Goal: Navigation & Orientation: Find specific page/section

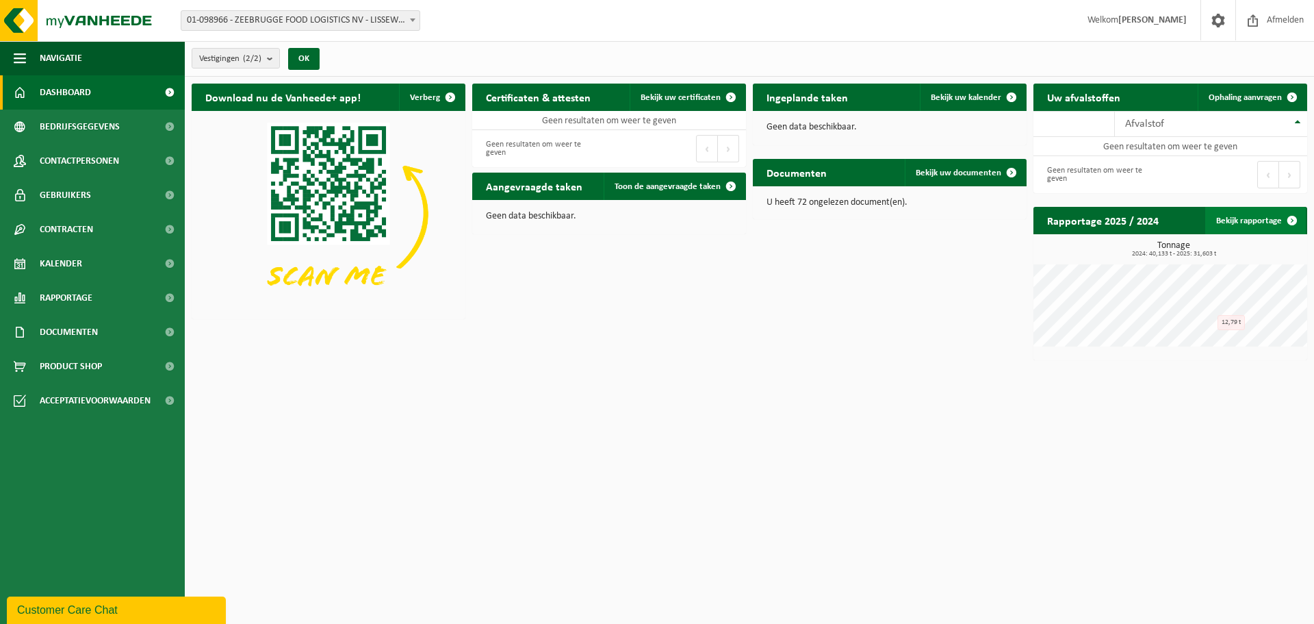
click at [1295, 220] on span at bounding box center [1292, 220] width 27 height 27
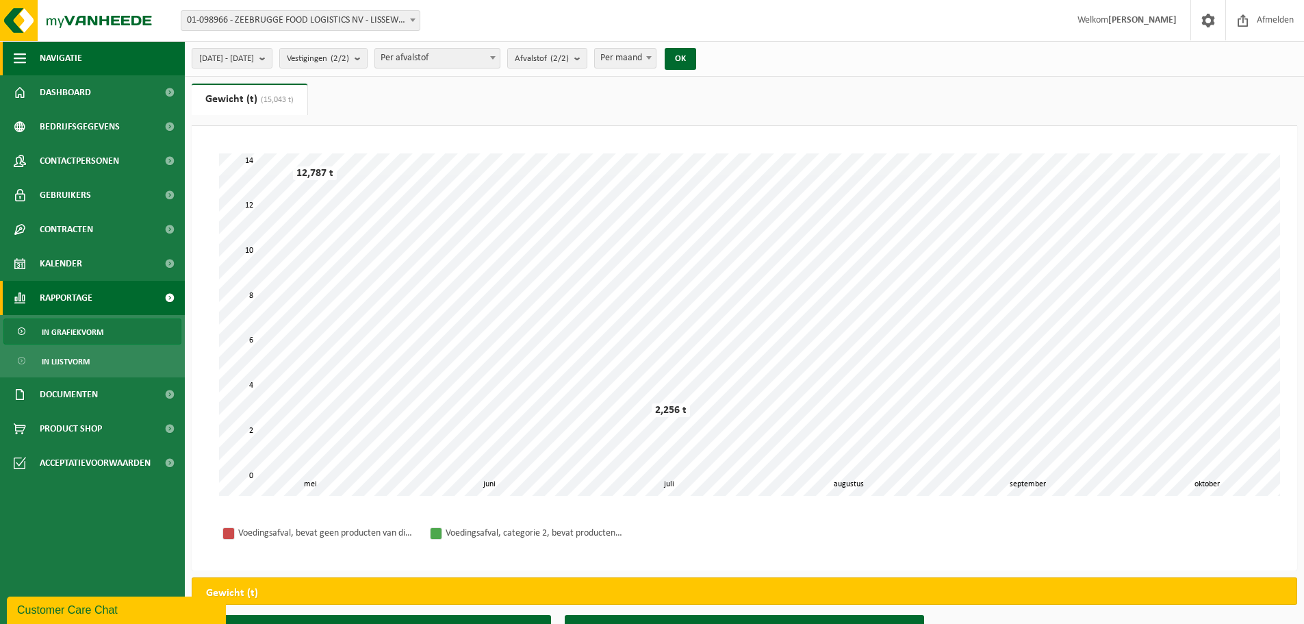
click at [78, 64] on span "Navigatie" at bounding box center [61, 58] width 42 height 34
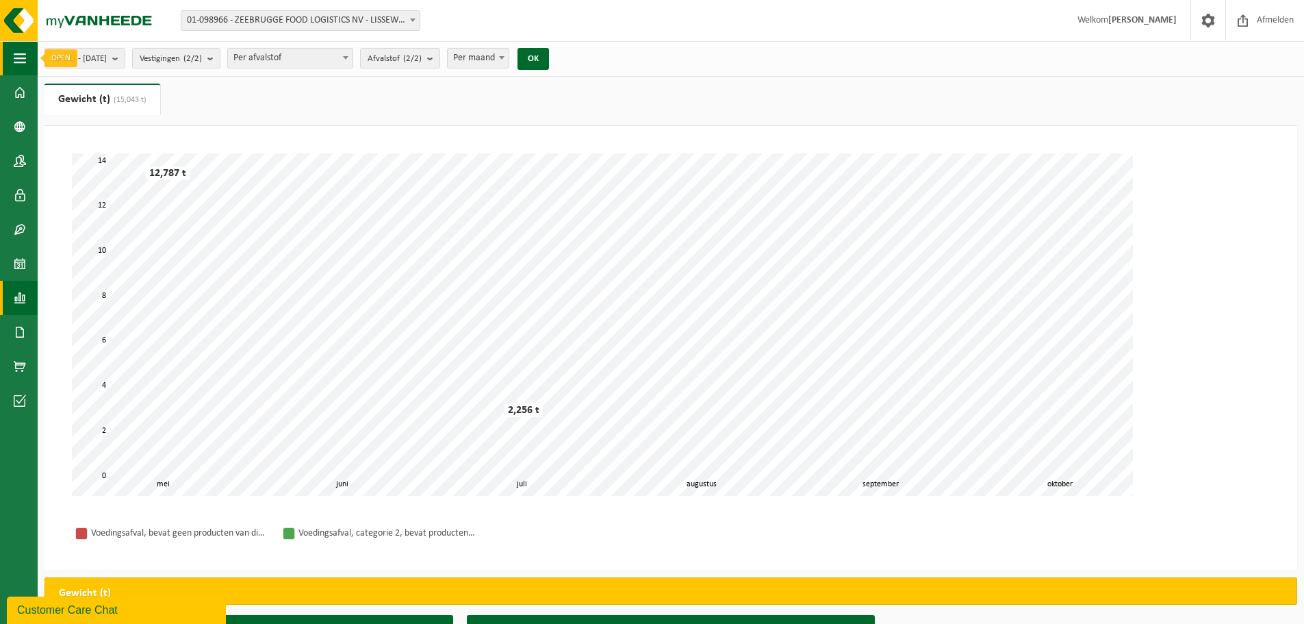
click at [23, 55] on span "button" at bounding box center [20, 58] width 12 height 34
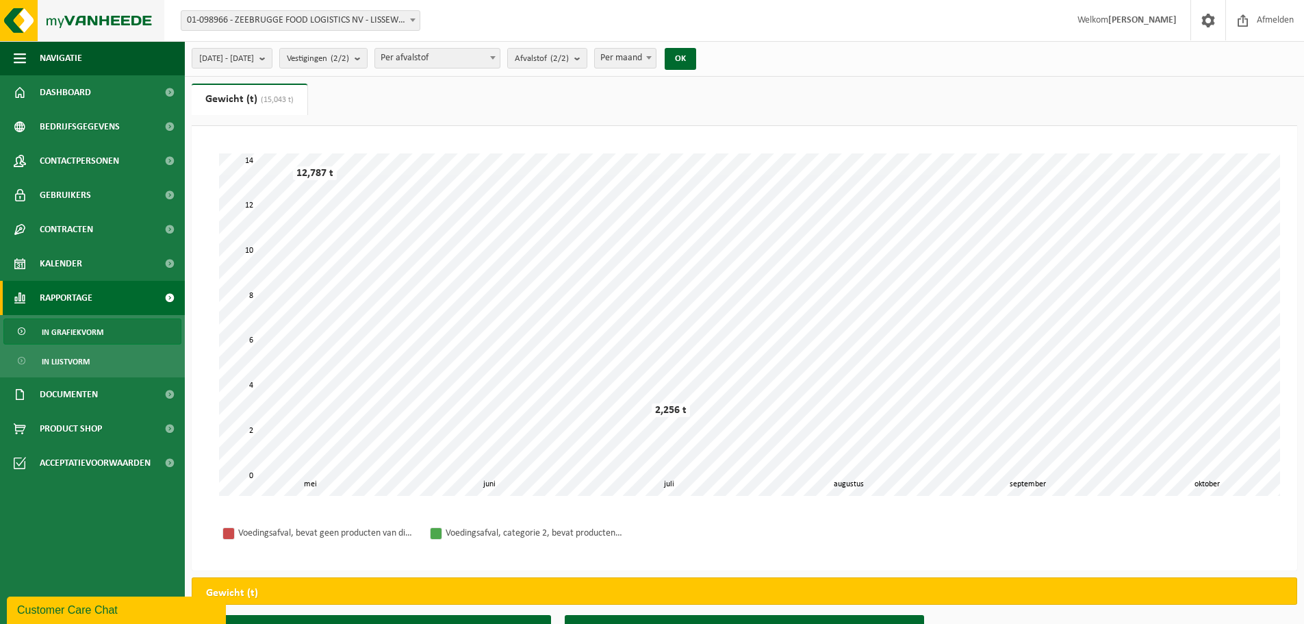
click at [87, 22] on img at bounding box center [82, 20] width 164 height 41
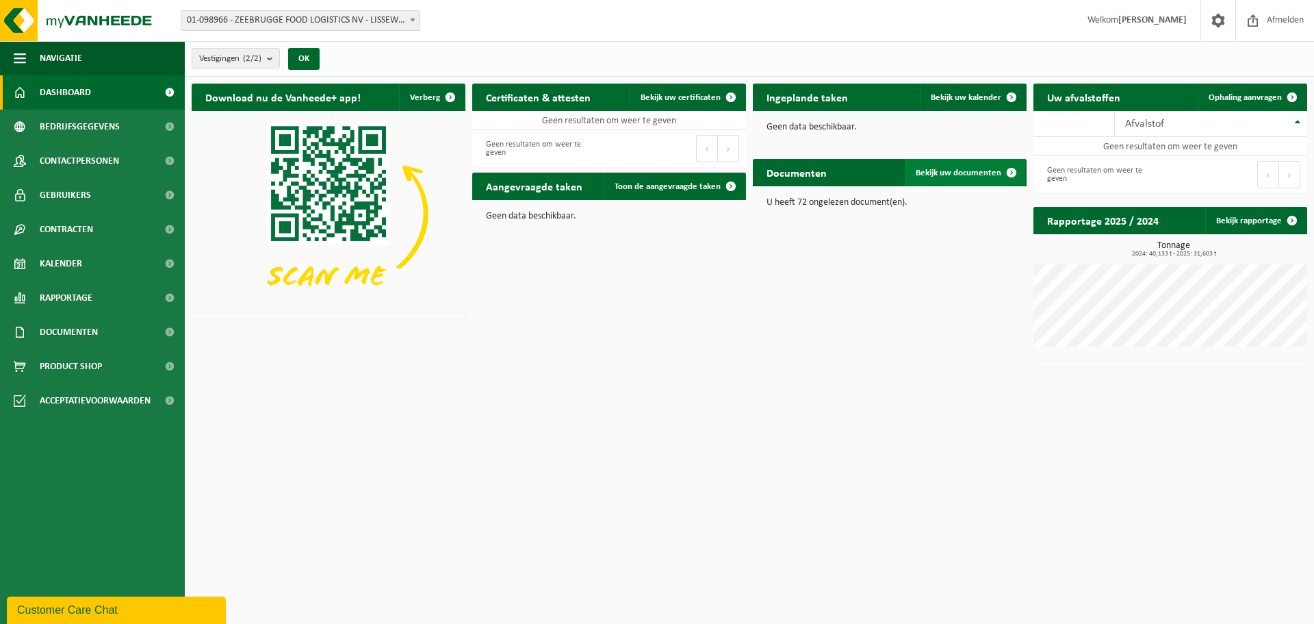
click at [995, 168] on span "Bekijk uw documenten" at bounding box center [959, 172] width 86 height 9
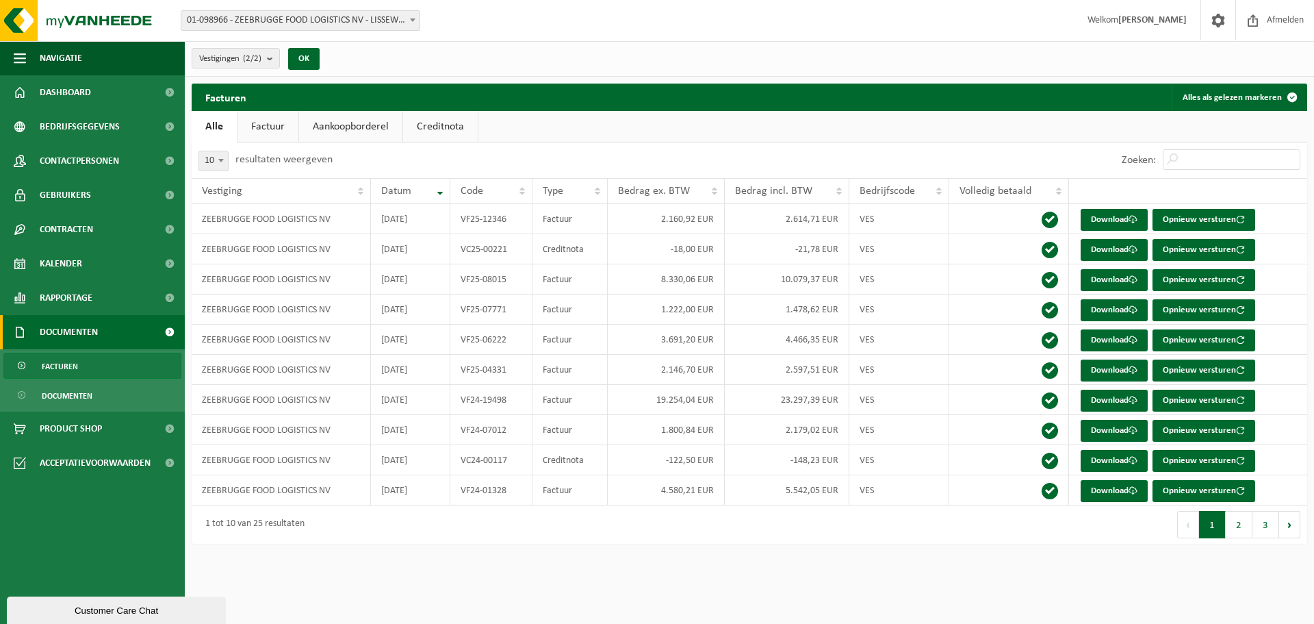
click at [1234, 524] on button "2" at bounding box center [1239, 524] width 27 height 27
click at [1257, 524] on button "3" at bounding box center [1266, 524] width 27 height 27
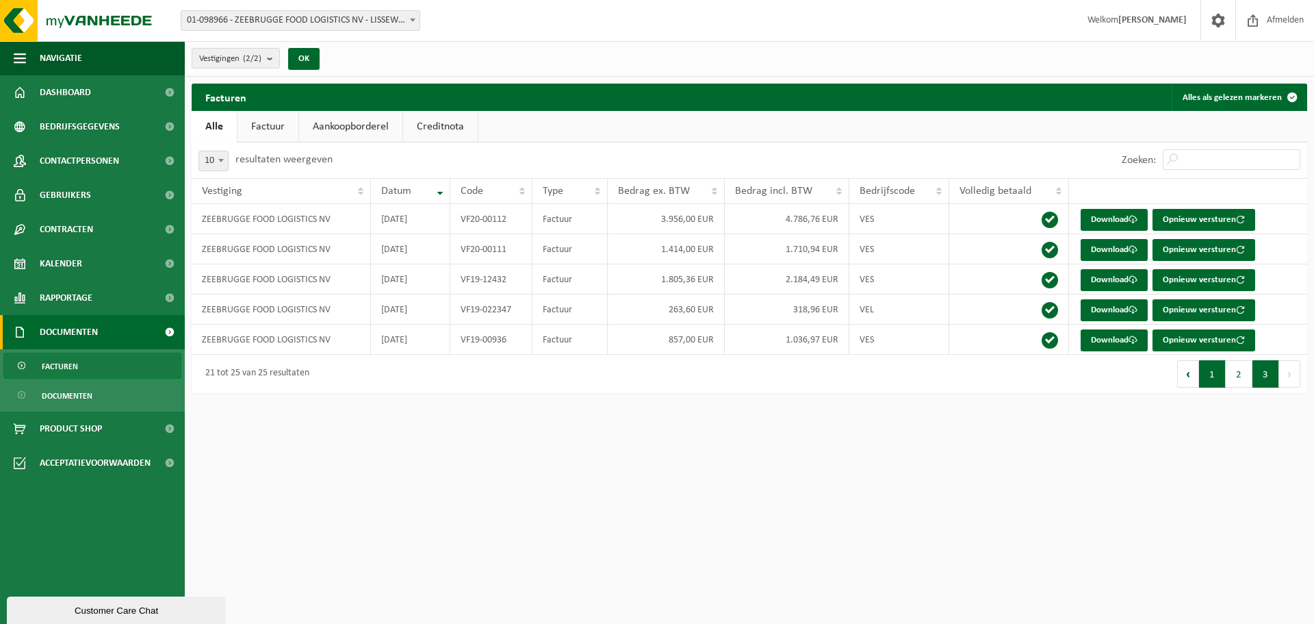
click at [1214, 379] on button "1" at bounding box center [1212, 373] width 27 height 27
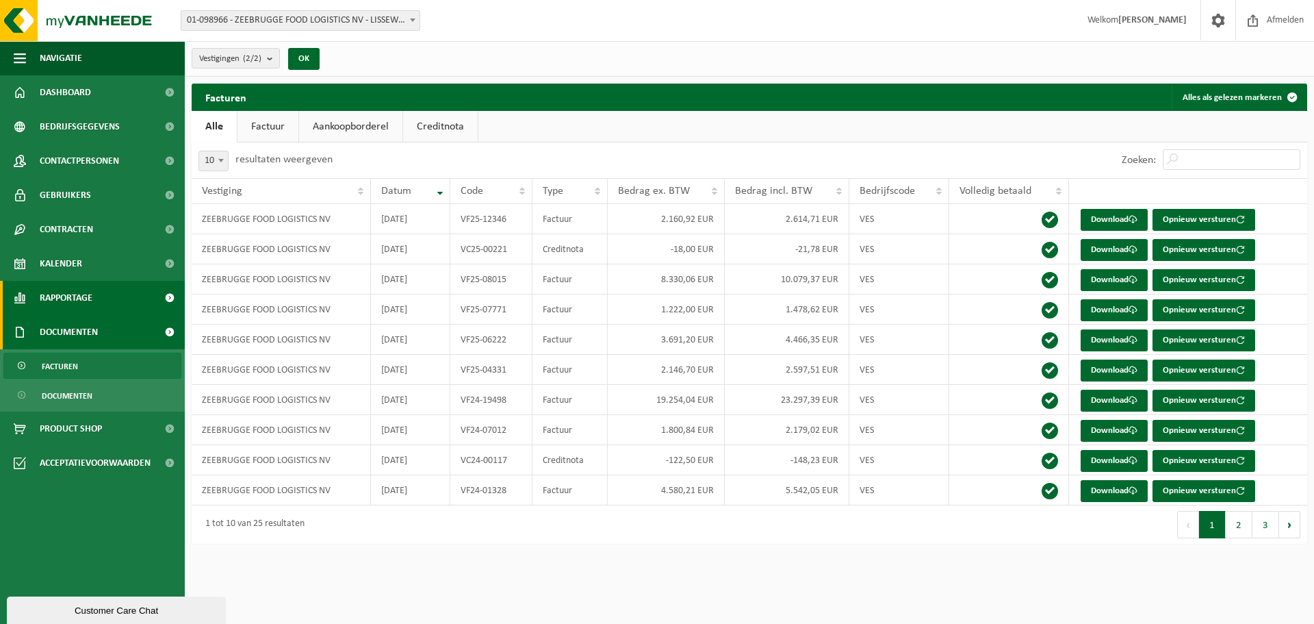
click at [88, 305] on span "Rapportage" at bounding box center [66, 298] width 53 height 34
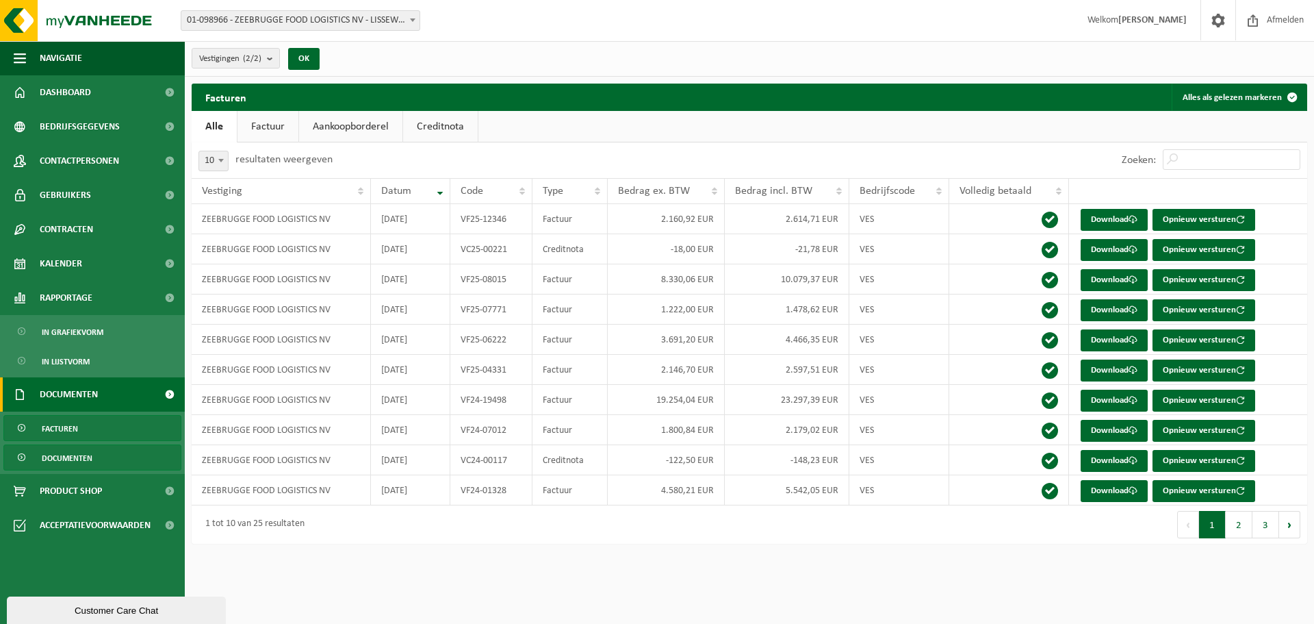
click at [70, 457] on span "Documenten" at bounding box center [67, 458] width 51 height 26
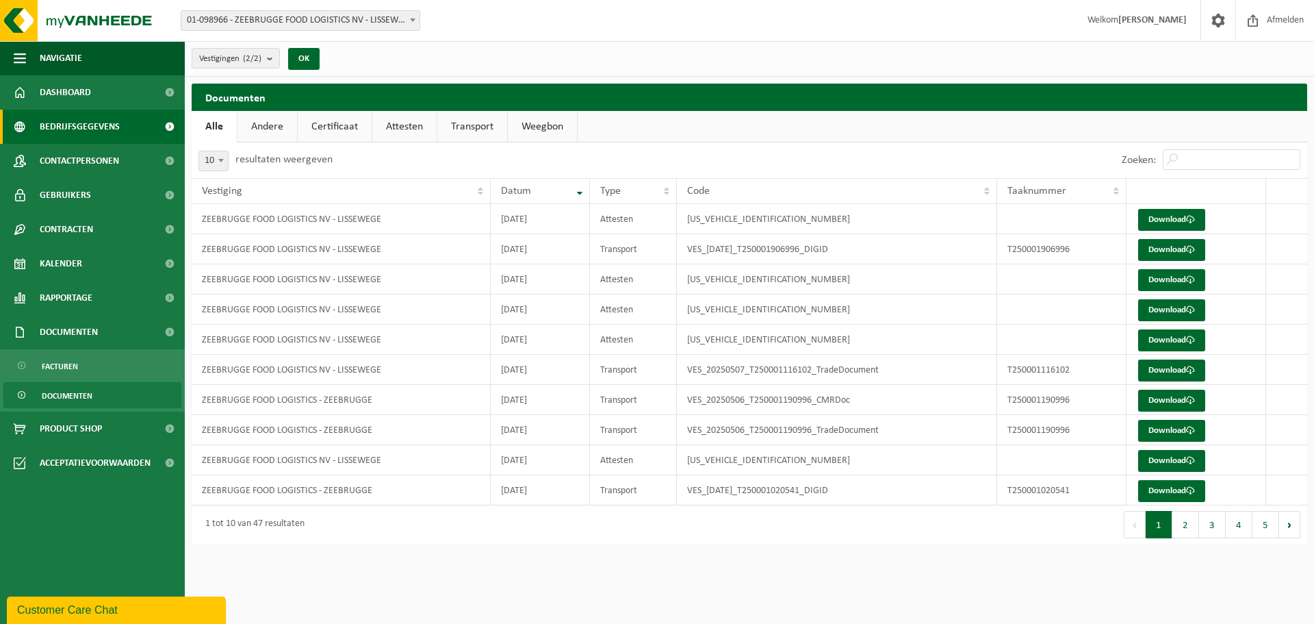
click at [69, 135] on span "Bedrijfsgegevens" at bounding box center [80, 127] width 80 height 34
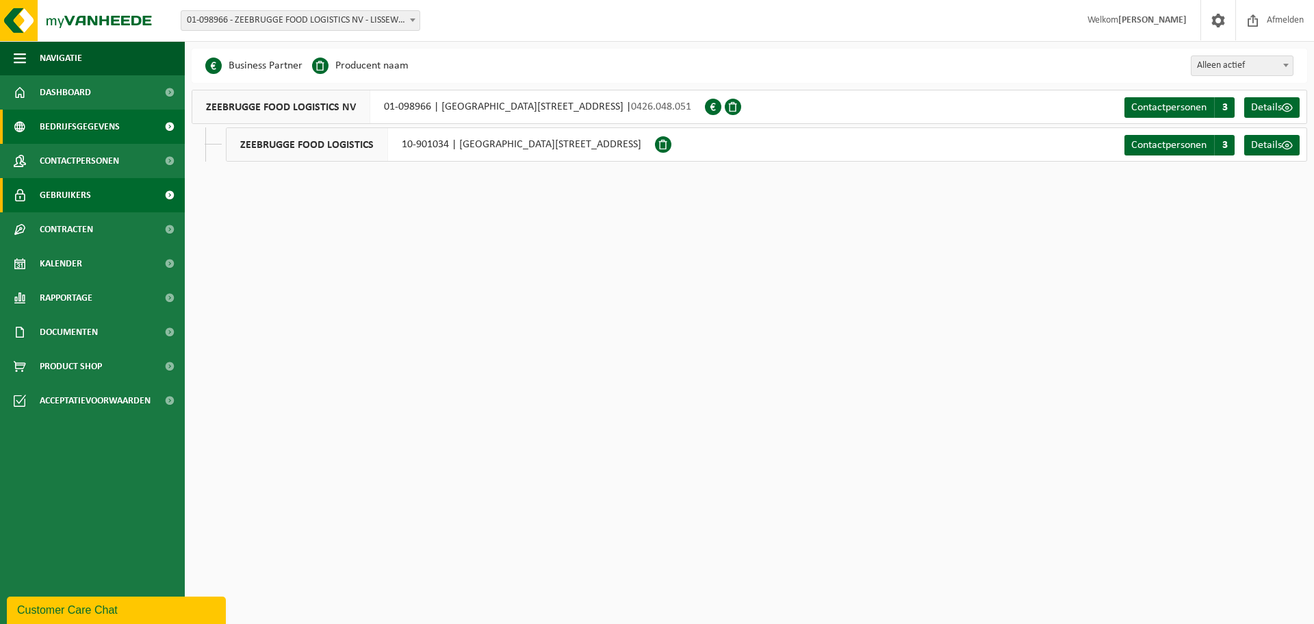
click at [73, 204] on span "Gebruikers" at bounding box center [65, 195] width 51 height 34
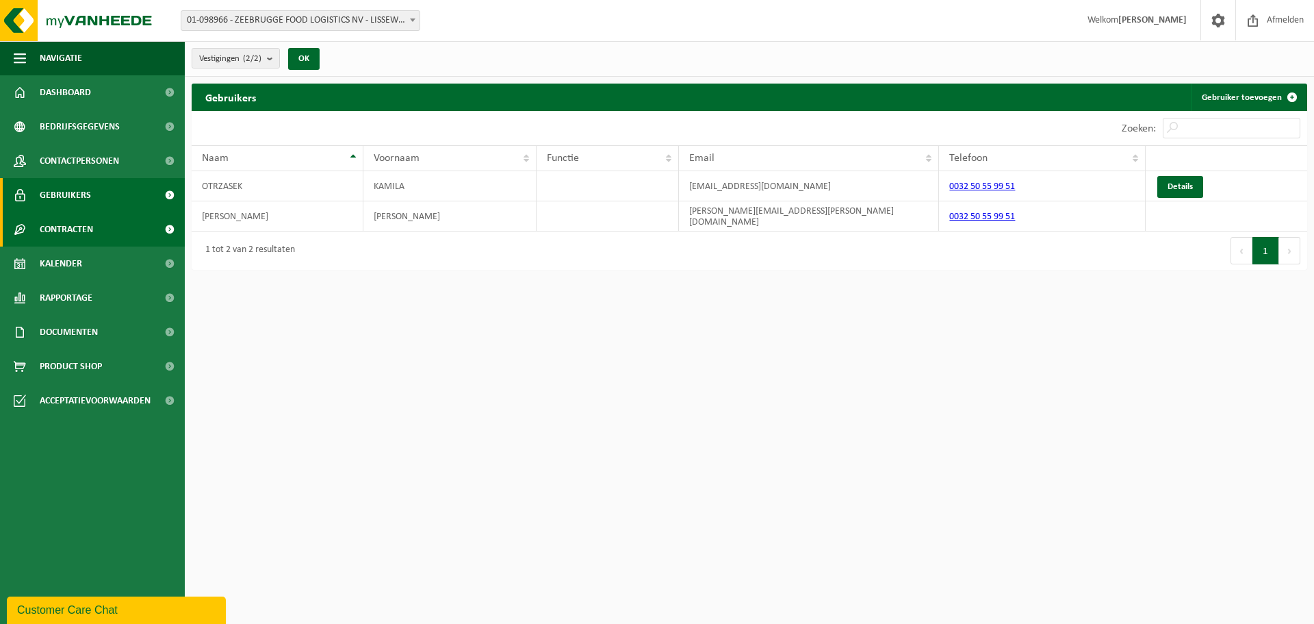
click at [73, 227] on span "Contracten" at bounding box center [66, 229] width 53 height 34
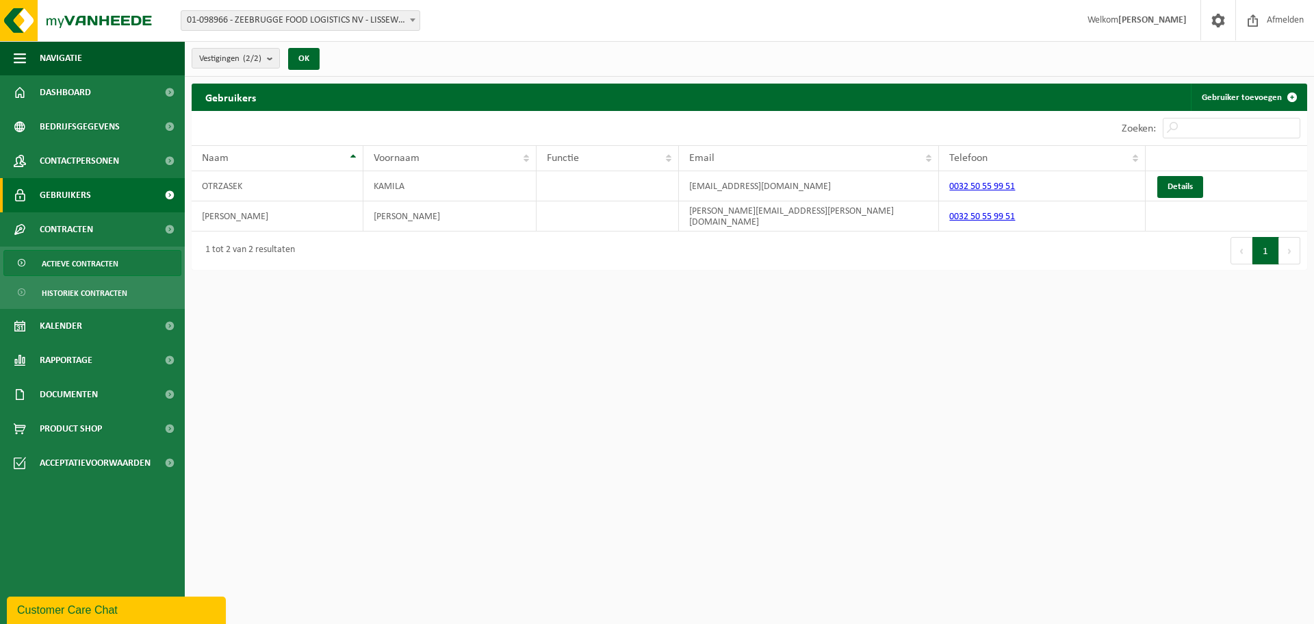
click at [84, 263] on span "Actieve contracten" at bounding box center [80, 264] width 77 height 26
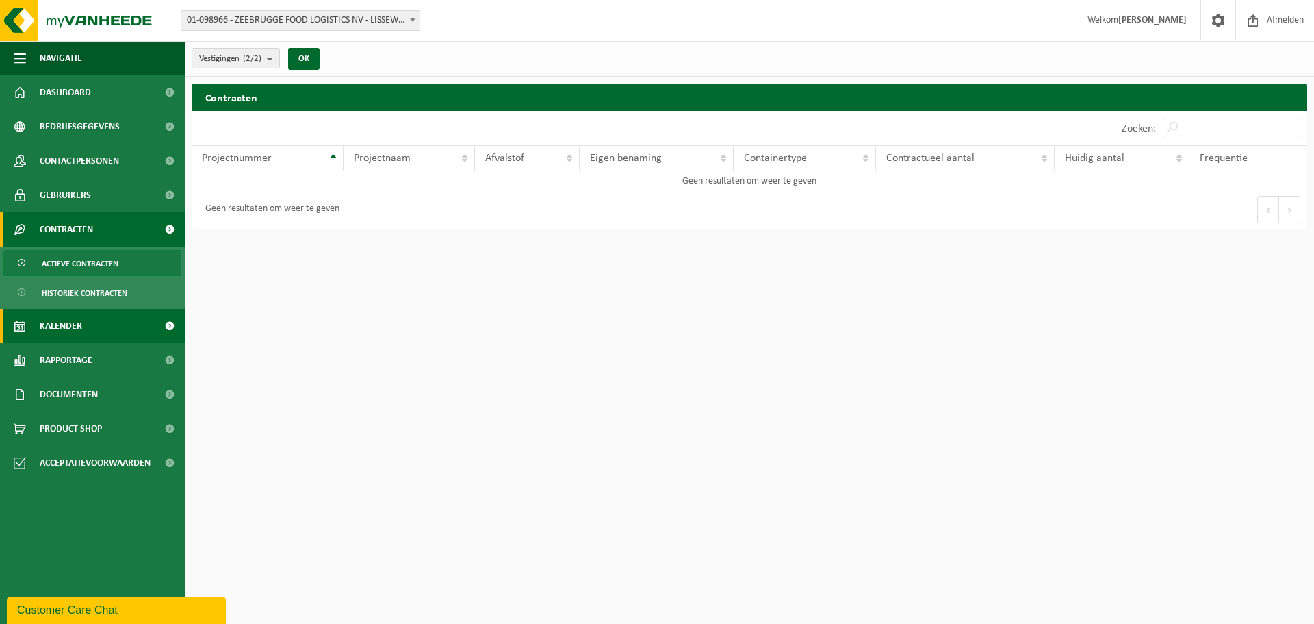
click at [97, 322] on link "Kalender" at bounding box center [92, 326] width 185 height 34
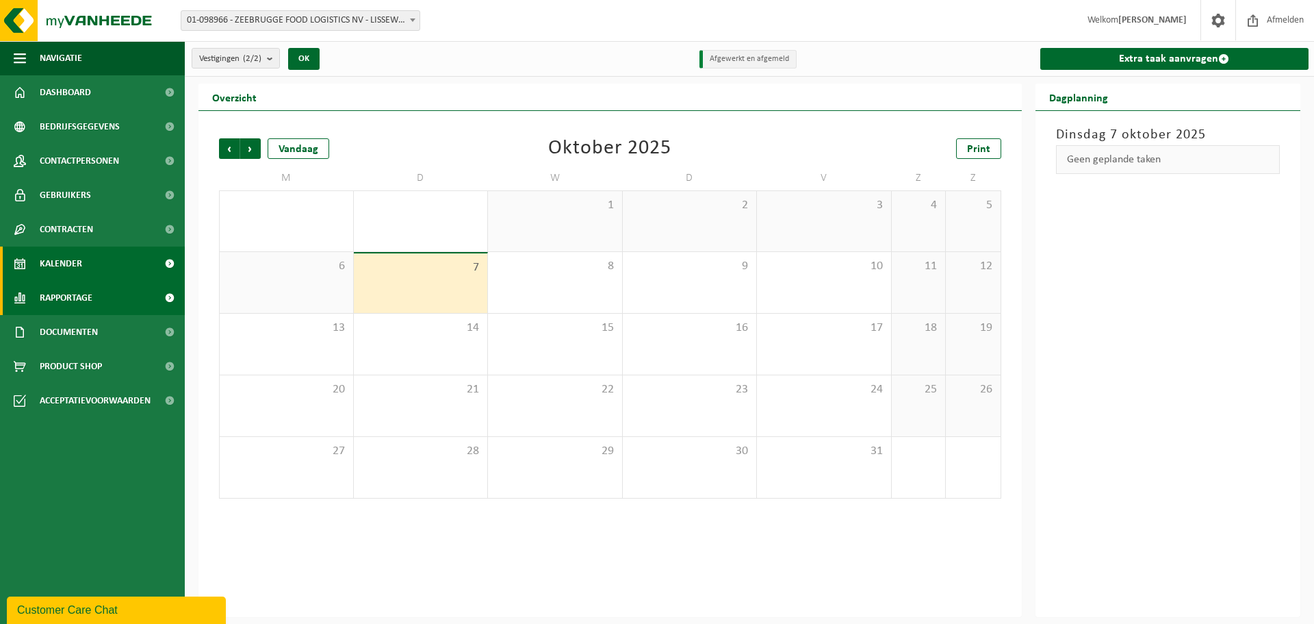
click at [92, 293] on span "Rapportage" at bounding box center [66, 298] width 53 height 34
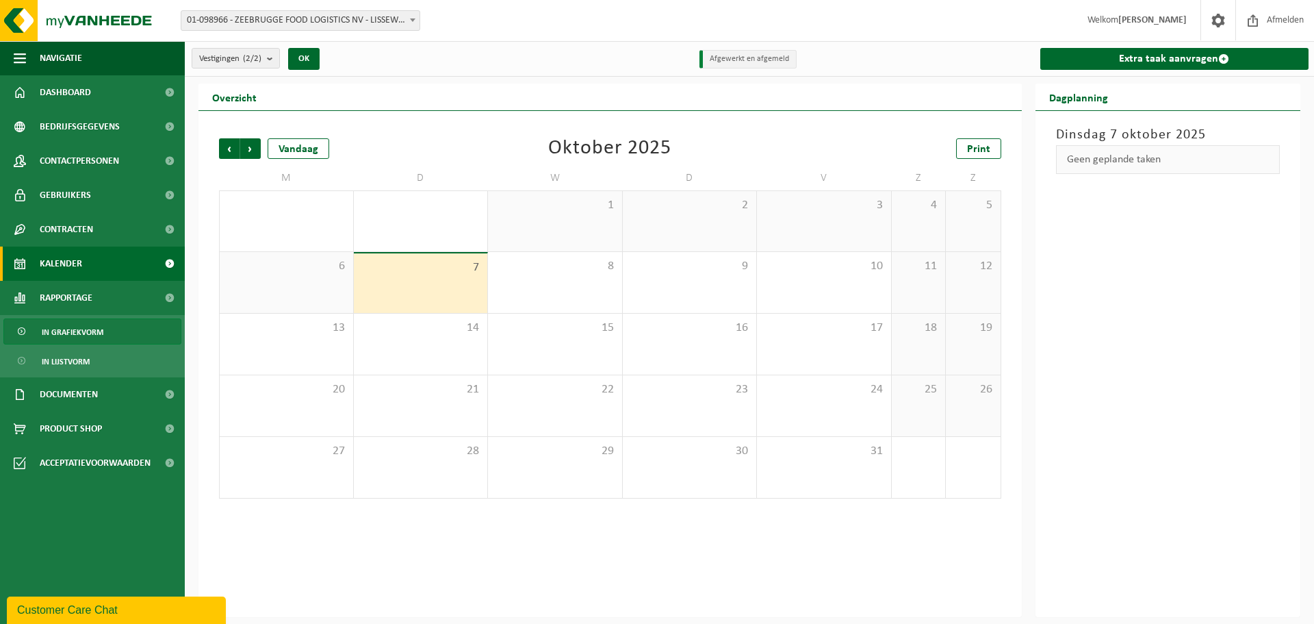
click at [99, 340] on span "In grafiekvorm" at bounding box center [73, 332] width 62 height 26
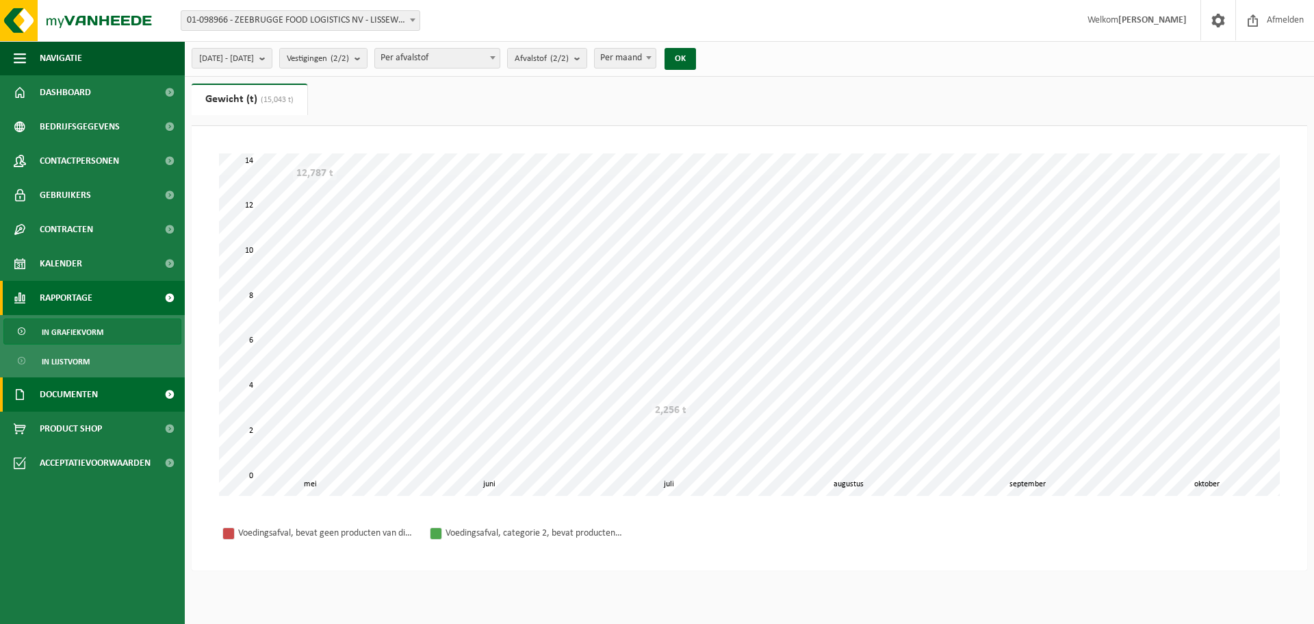
click at [86, 404] on span "Documenten" at bounding box center [69, 394] width 58 height 34
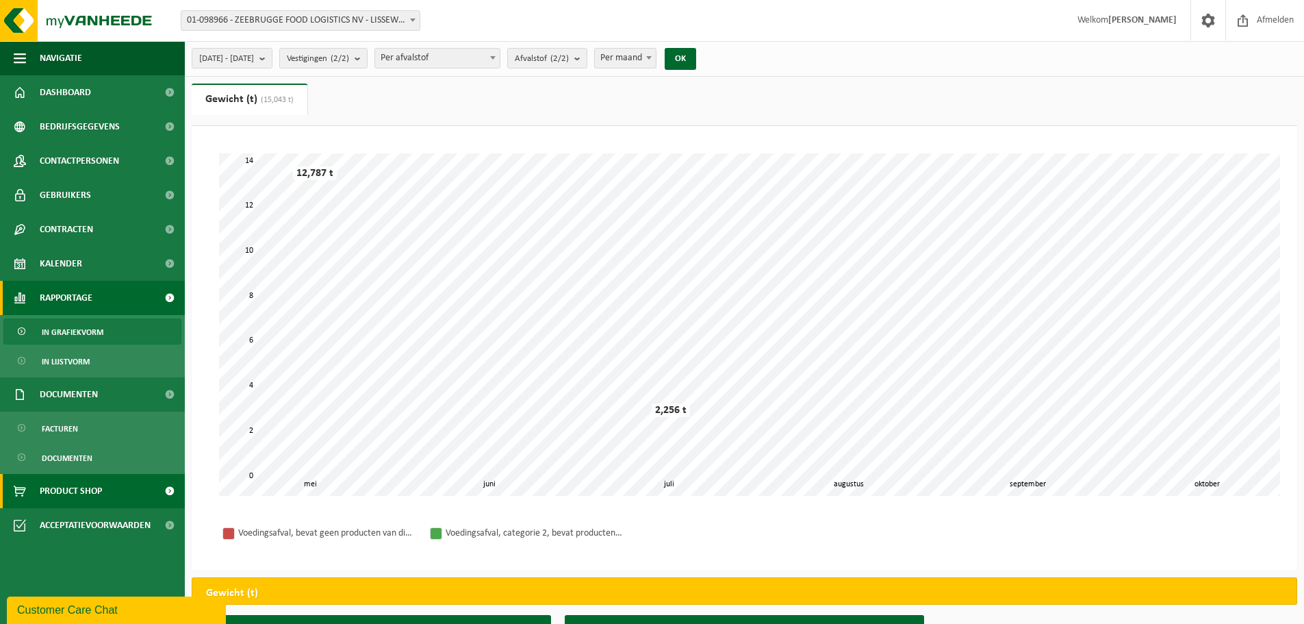
click at [94, 494] on span "Product Shop" at bounding box center [71, 491] width 62 height 34
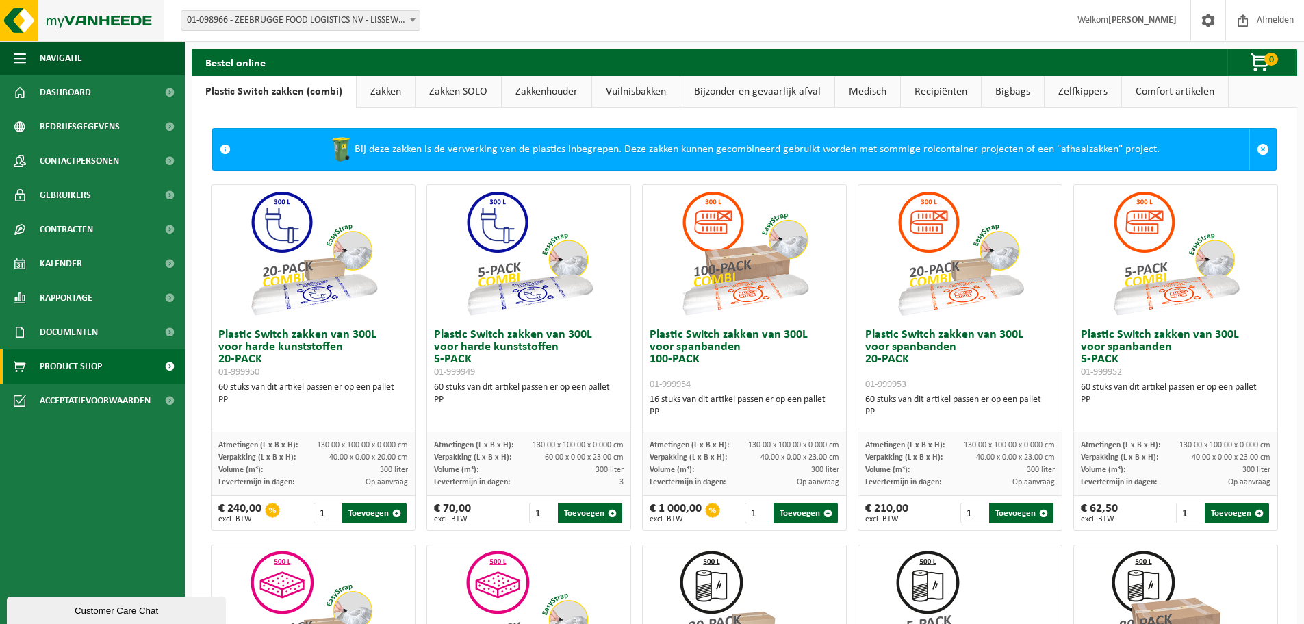
click at [77, 21] on img at bounding box center [82, 20] width 164 height 41
